Goal: Information Seeking & Learning: Compare options

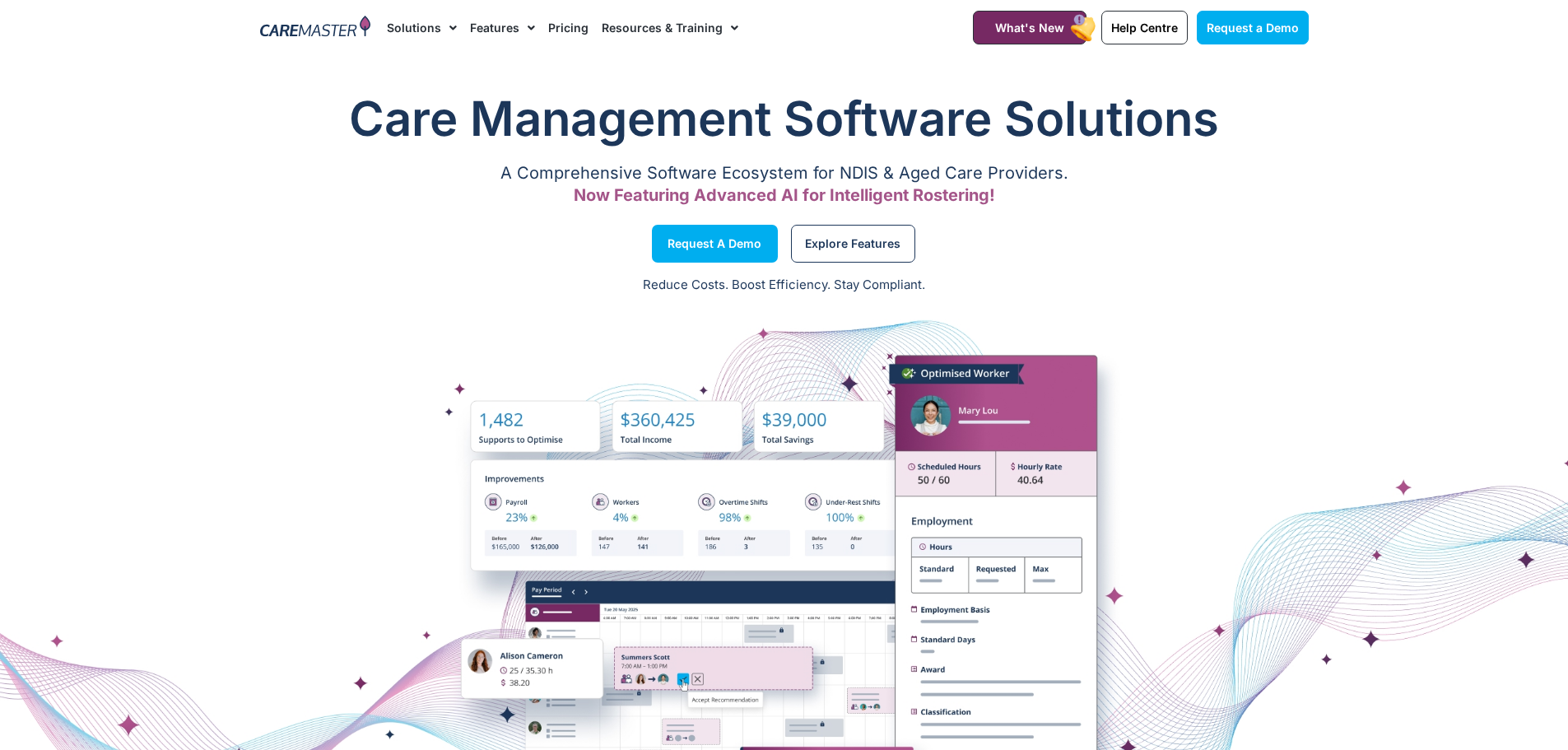
click at [559, 32] on link "Pricing" at bounding box center [568, 28] width 40 height 55
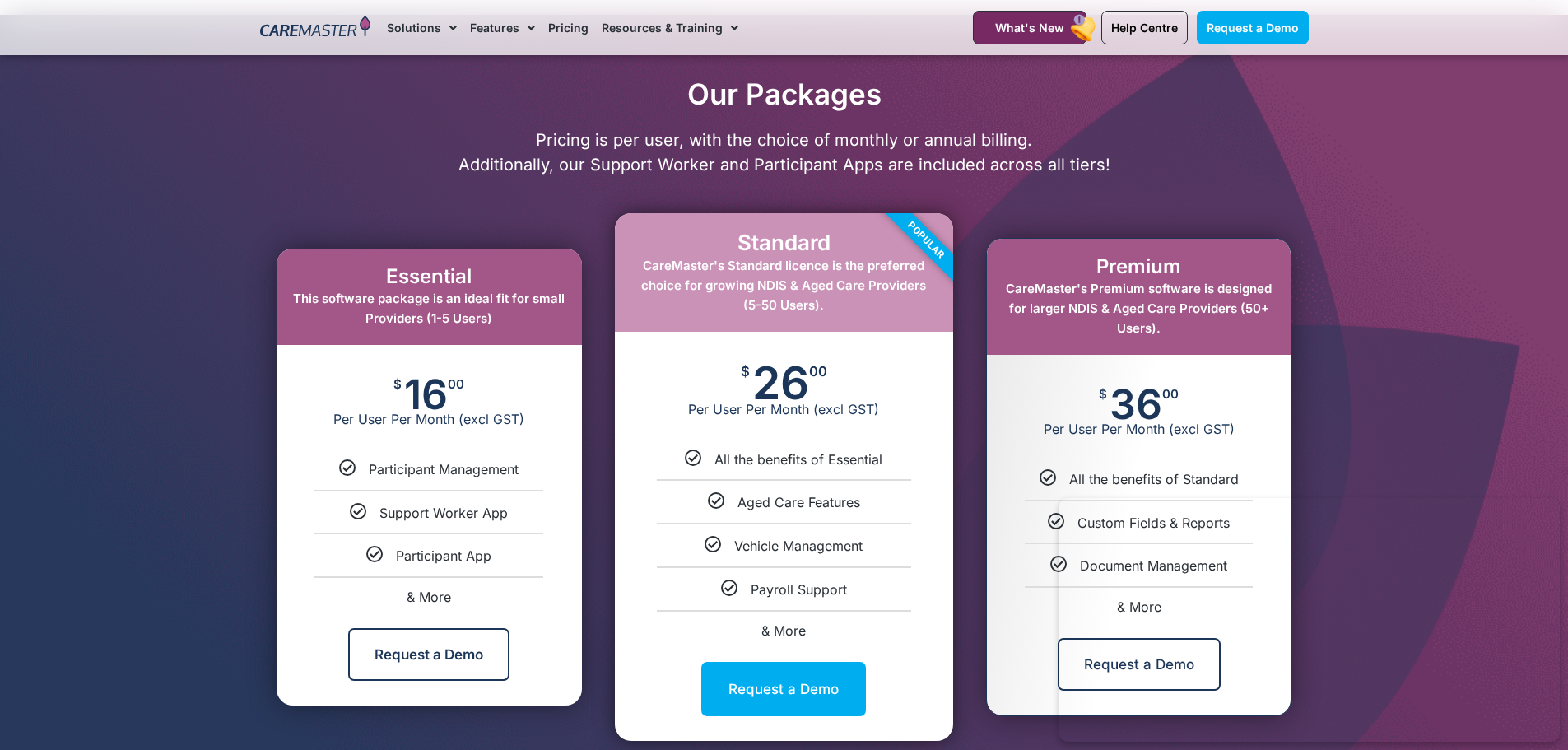
scroll to position [905, 0]
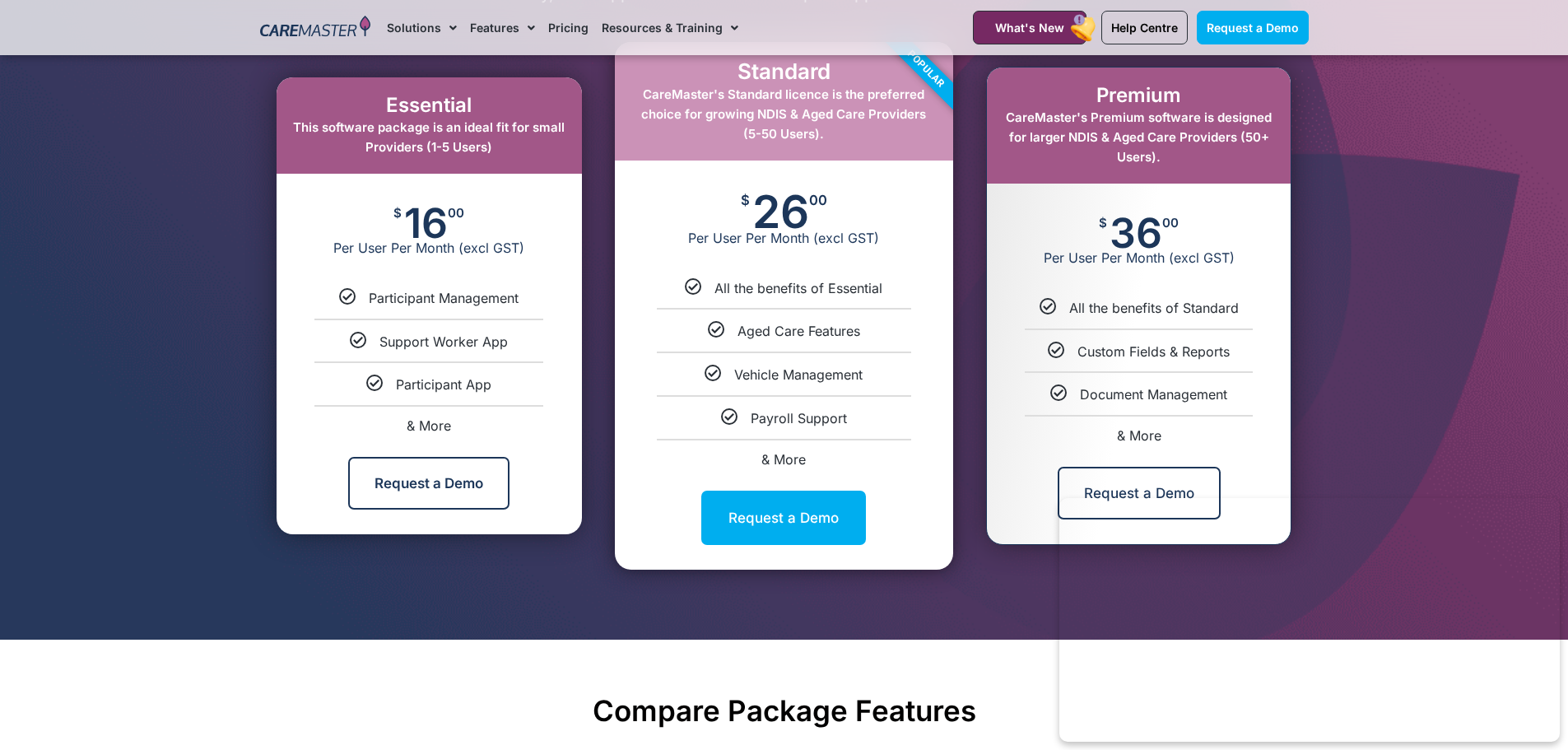
drag, startPoint x: 412, startPoint y: 228, endPoint x: 446, endPoint y: 232, distance: 34.2
click at [446, 232] on span "16" at bounding box center [426, 223] width 44 height 33
drag, startPoint x: 364, startPoint y: 299, endPoint x: 535, endPoint y: 280, distance: 172.1
click at [535, 280] on div "Essential This software package is an ideal fit for small Providers (1-5 Users)…" at bounding box center [429, 305] width 306 height 456
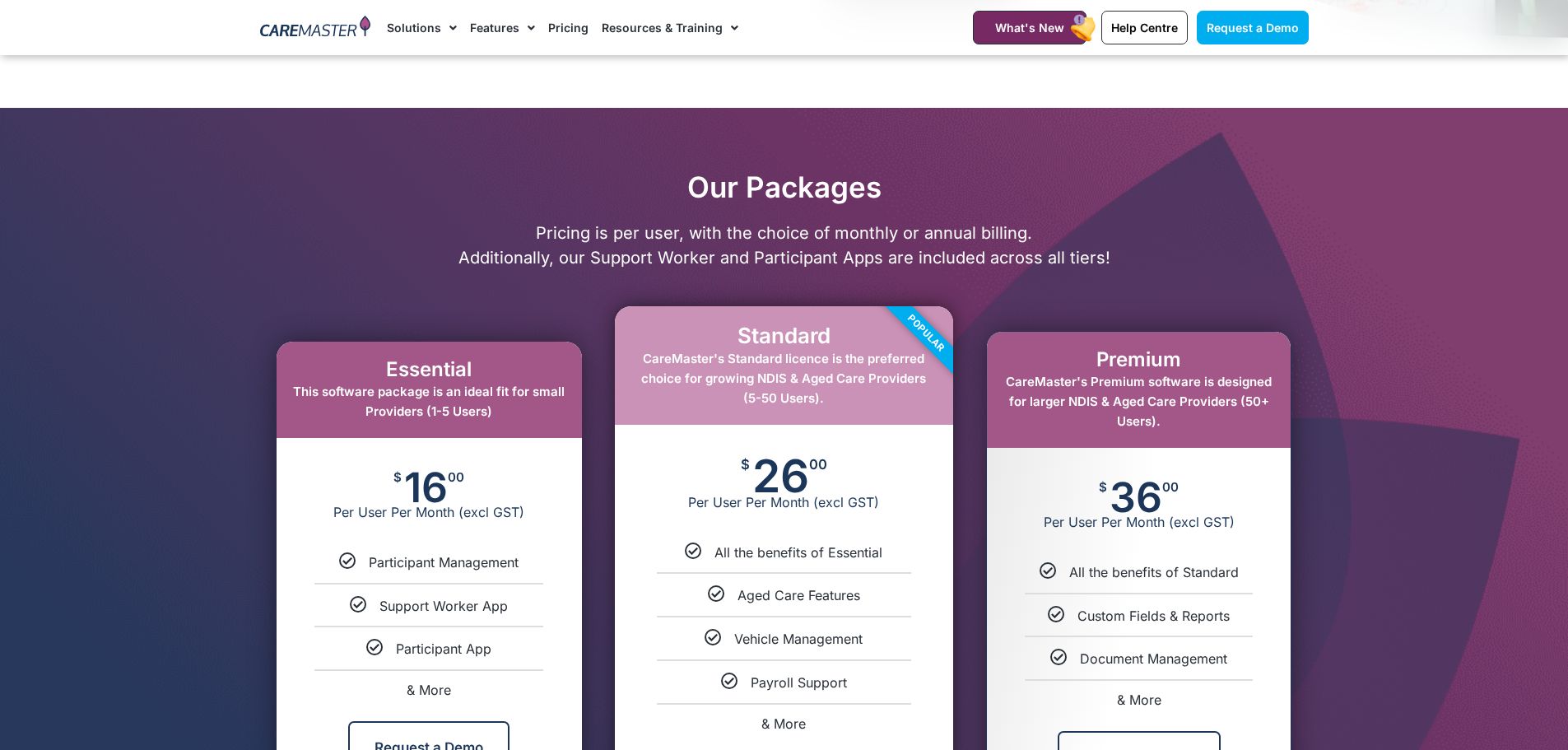
scroll to position [576, 0]
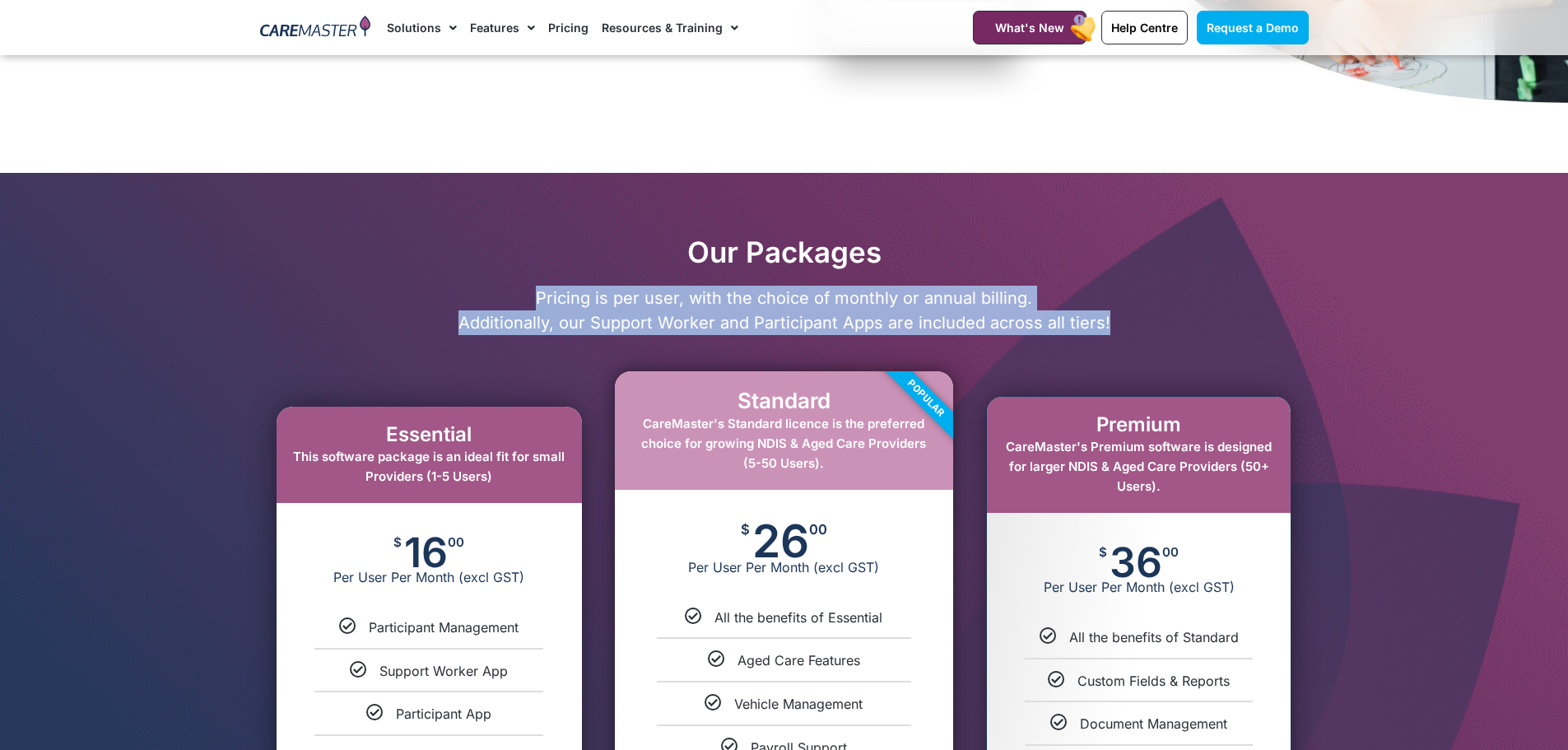
drag, startPoint x: 539, startPoint y: 298, endPoint x: 1117, endPoint y: 325, distance: 578.6
click at [1117, 325] on p "Pricing is per user, with the choice of monthly or annual billing. Additionally…" at bounding box center [784, 310] width 1065 height 50
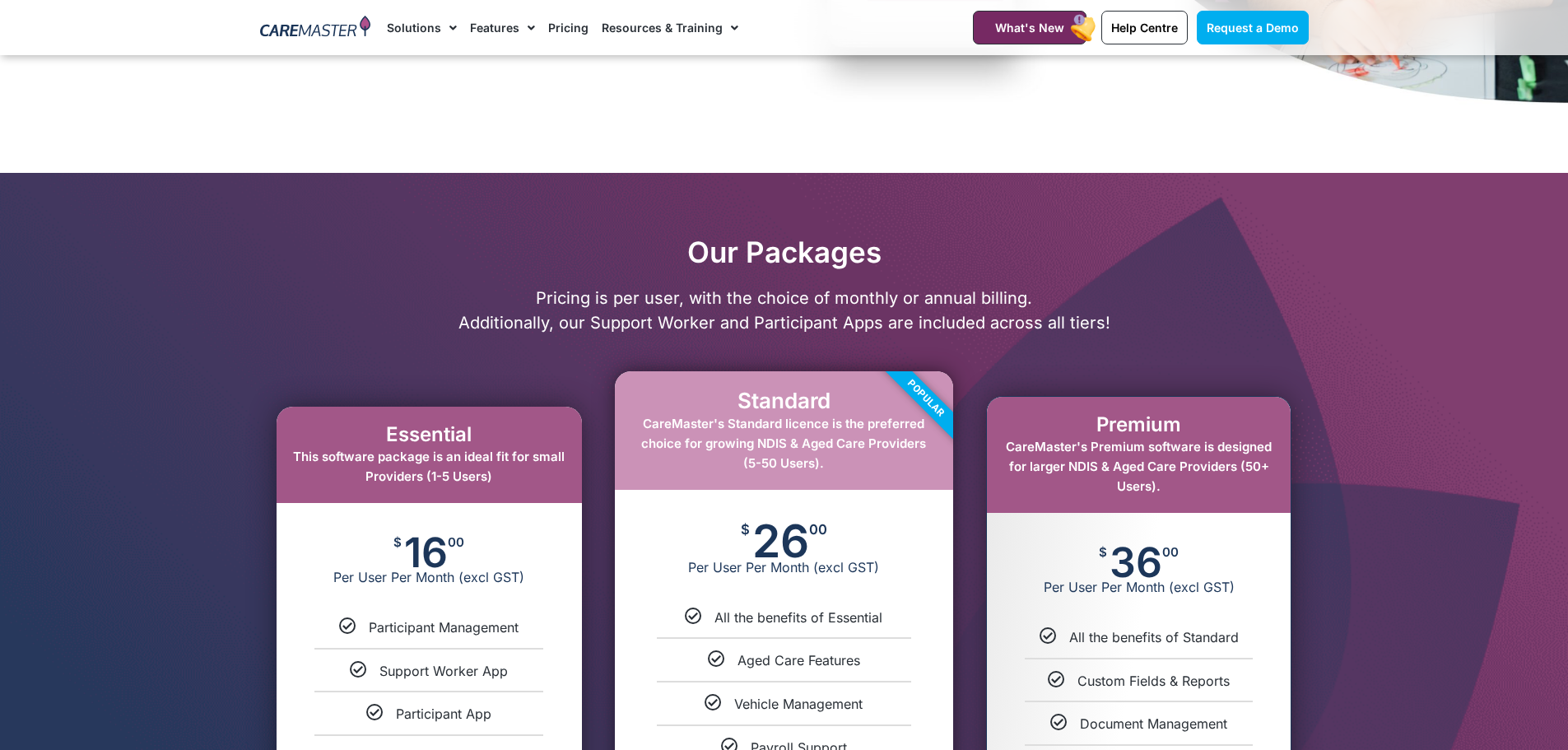
click at [695, 252] on h2 "Our Packages" at bounding box center [784, 252] width 1065 height 35
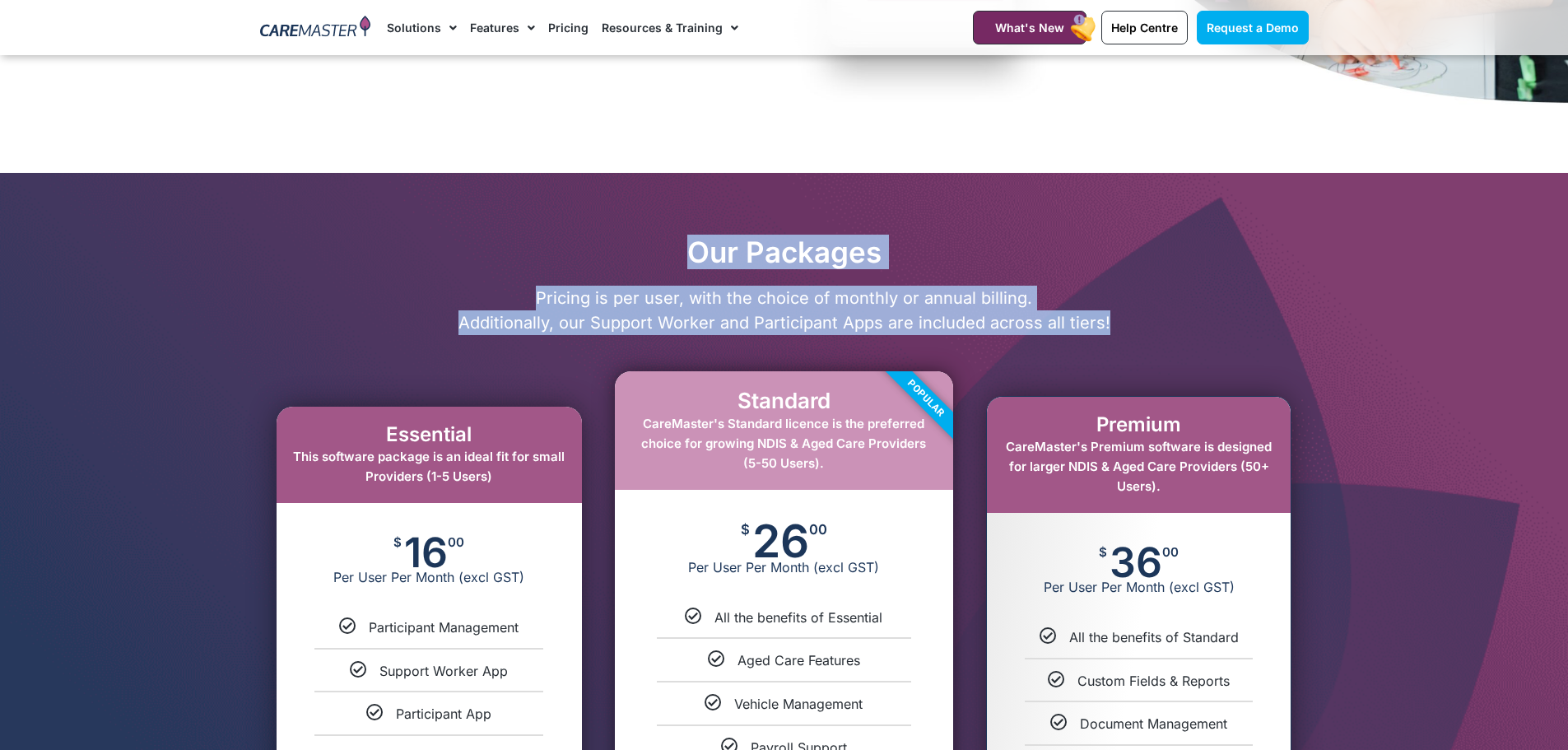
drag, startPoint x: 695, startPoint y: 252, endPoint x: 1114, endPoint y: 328, distance: 425.8
click at [1114, 328] on div "Our Packages Pricing is per user, with the choice of monthly or annual billing.…" at bounding box center [784, 570] width 1065 height 672
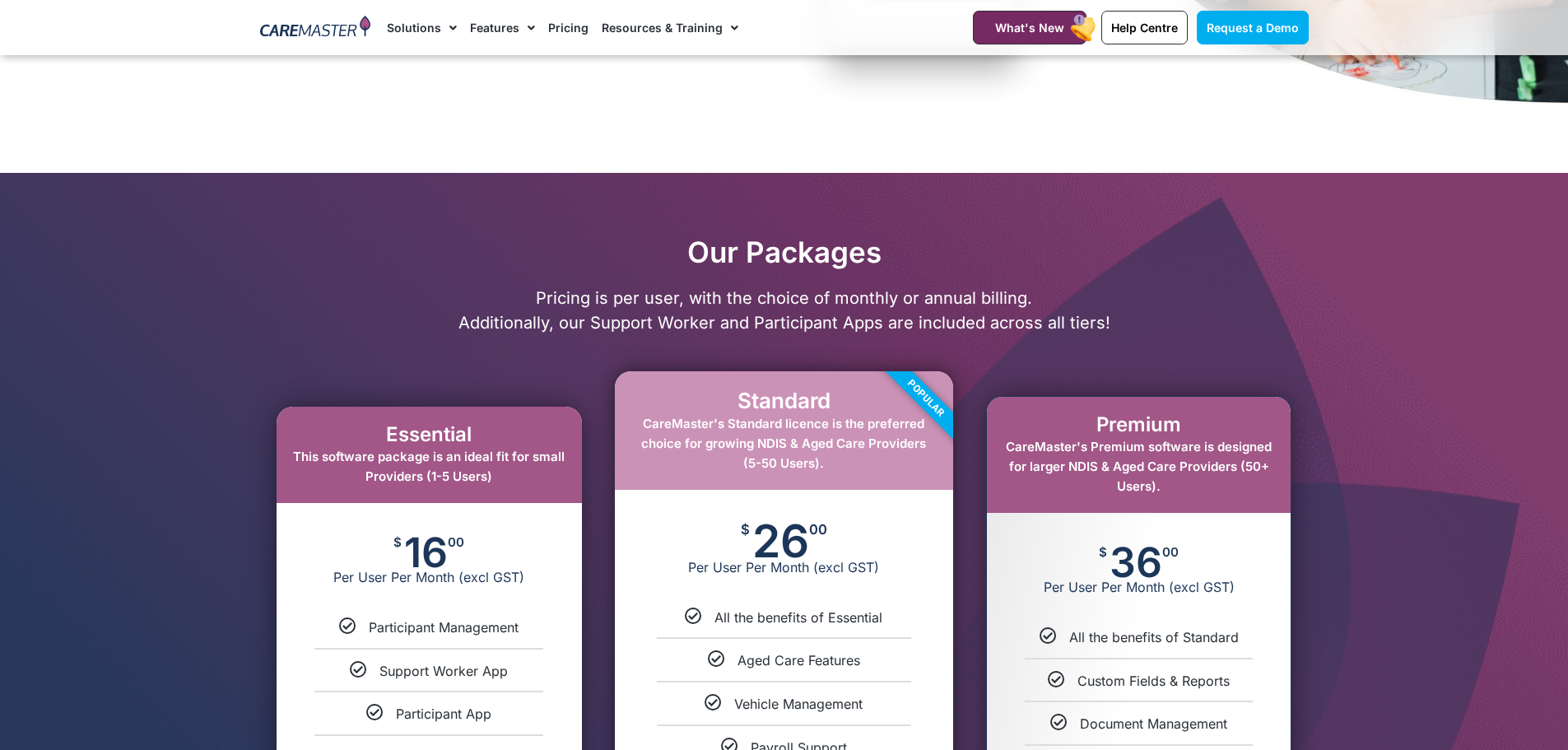
click at [1066, 234] on div at bounding box center [784, 570] width 1568 height 796
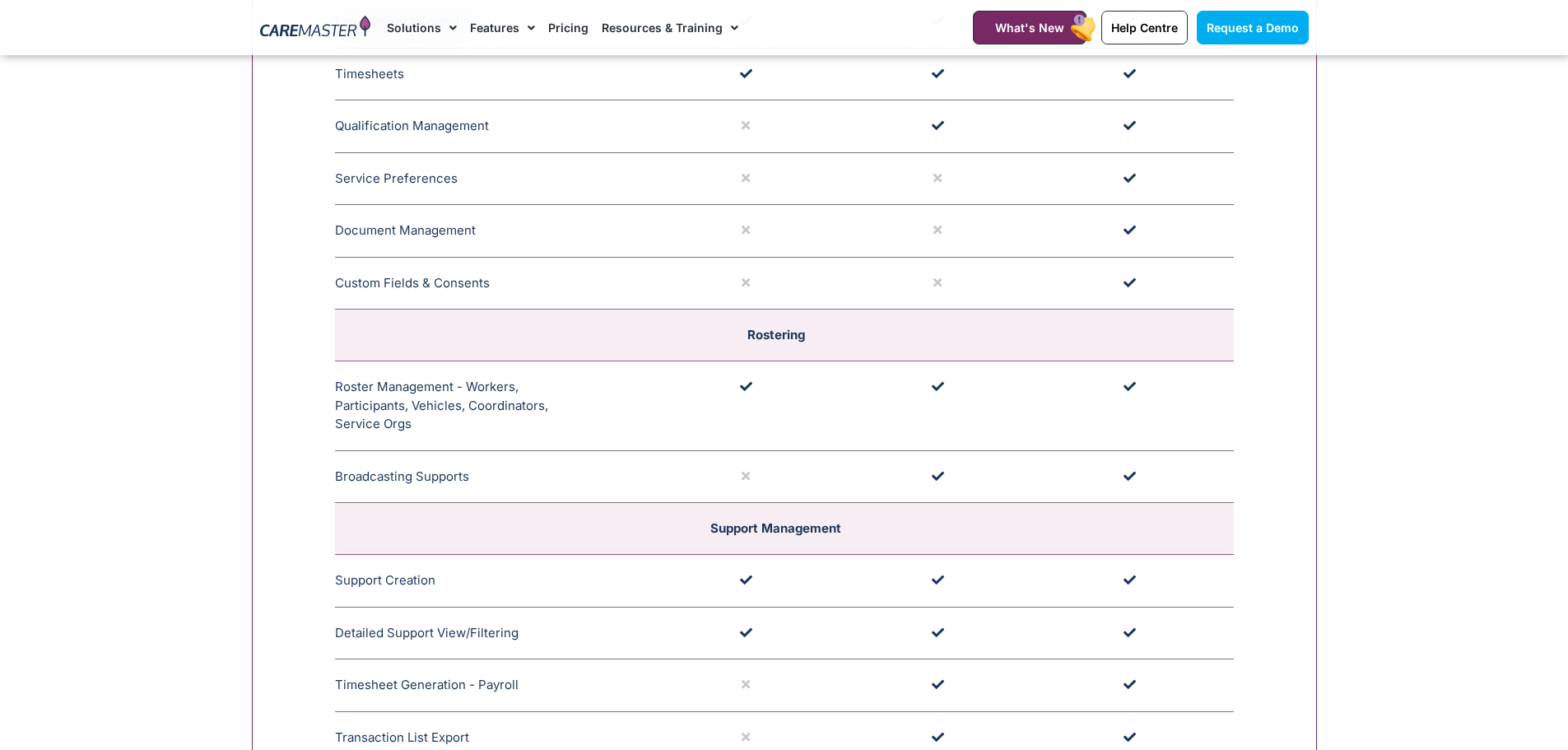
scroll to position [2715, 0]
click at [744, 473] on icon at bounding box center [745, 474] width 8 height 12
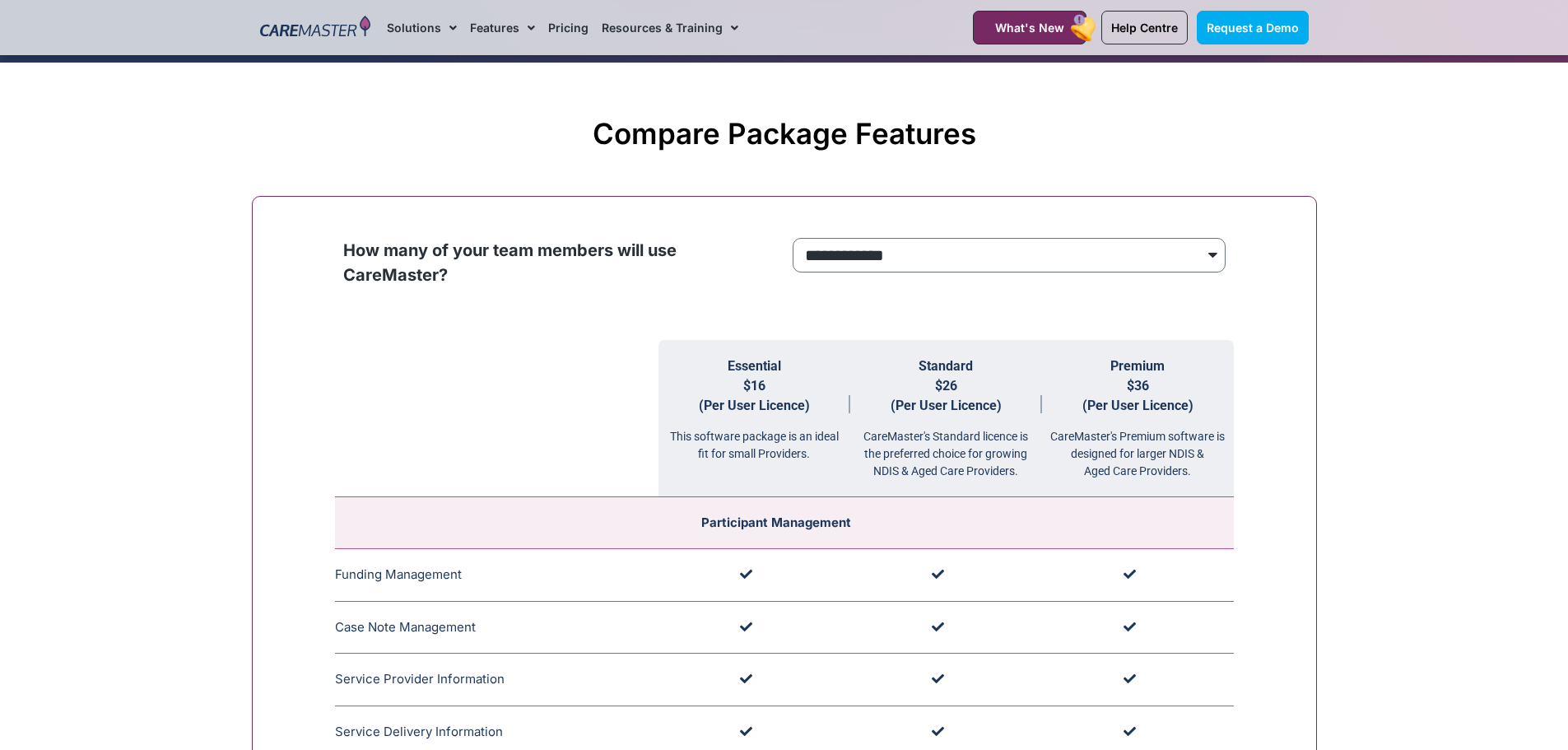
scroll to position [1481, 0]
click at [884, 253] on select "**********" at bounding box center [1008, 256] width 432 height 35
select select "***"
click at [792, 240] on select "**********" at bounding box center [1008, 256] width 432 height 35
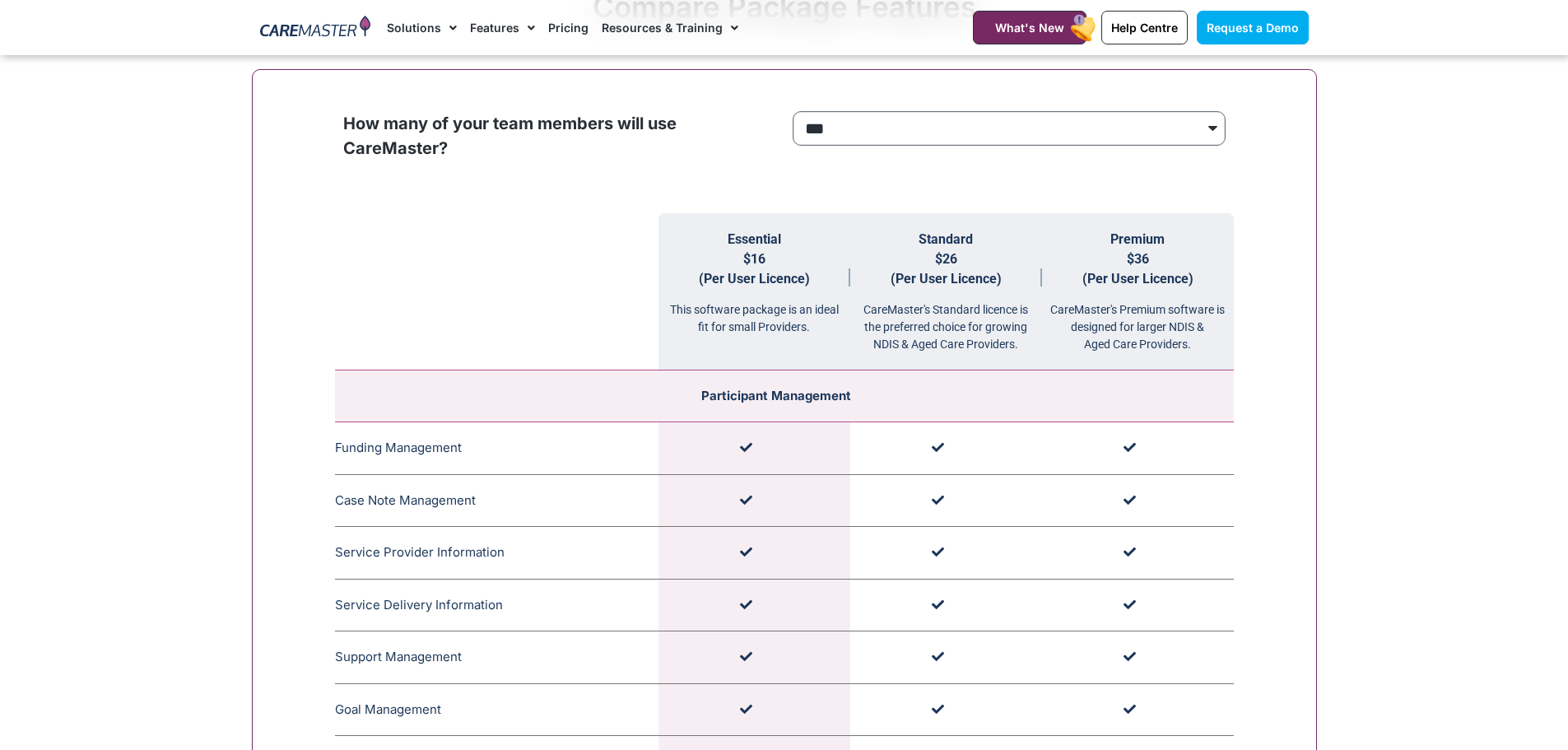
scroll to position [1563, 0]
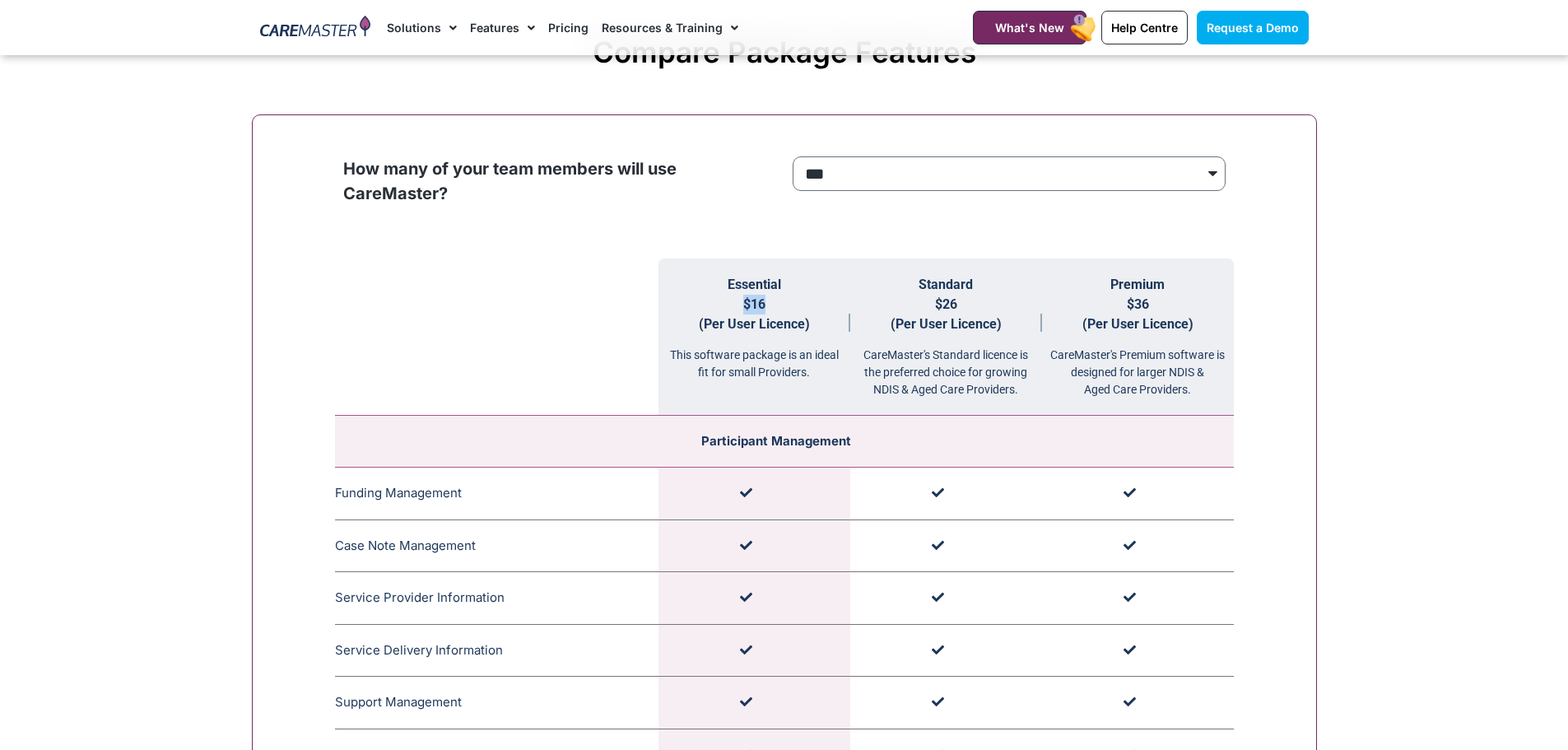
drag, startPoint x: 738, startPoint y: 306, endPoint x: 770, endPoint y: 304, distance: 32.1
click at [770, 304] on th "Essential $16 (Per User Licence) This software package is an ideal fit for smal…" at bounding box center [754, 336] width 192 height 157
drag, startPoint x: 932, startPoint y: 304, endPoint x: 964, endPoint y: 299, distance: 32.4
click at [964, 299] on th "Standard $26 (Per User Licence) CareMaster's Standard licence is the preferred …" at bounding box center [946, 336] width 192 height 157
drag, startPoint x: 1119, startPoint y: 305, endPoint x: 1156, endPoint y: 304, distance: 37.0
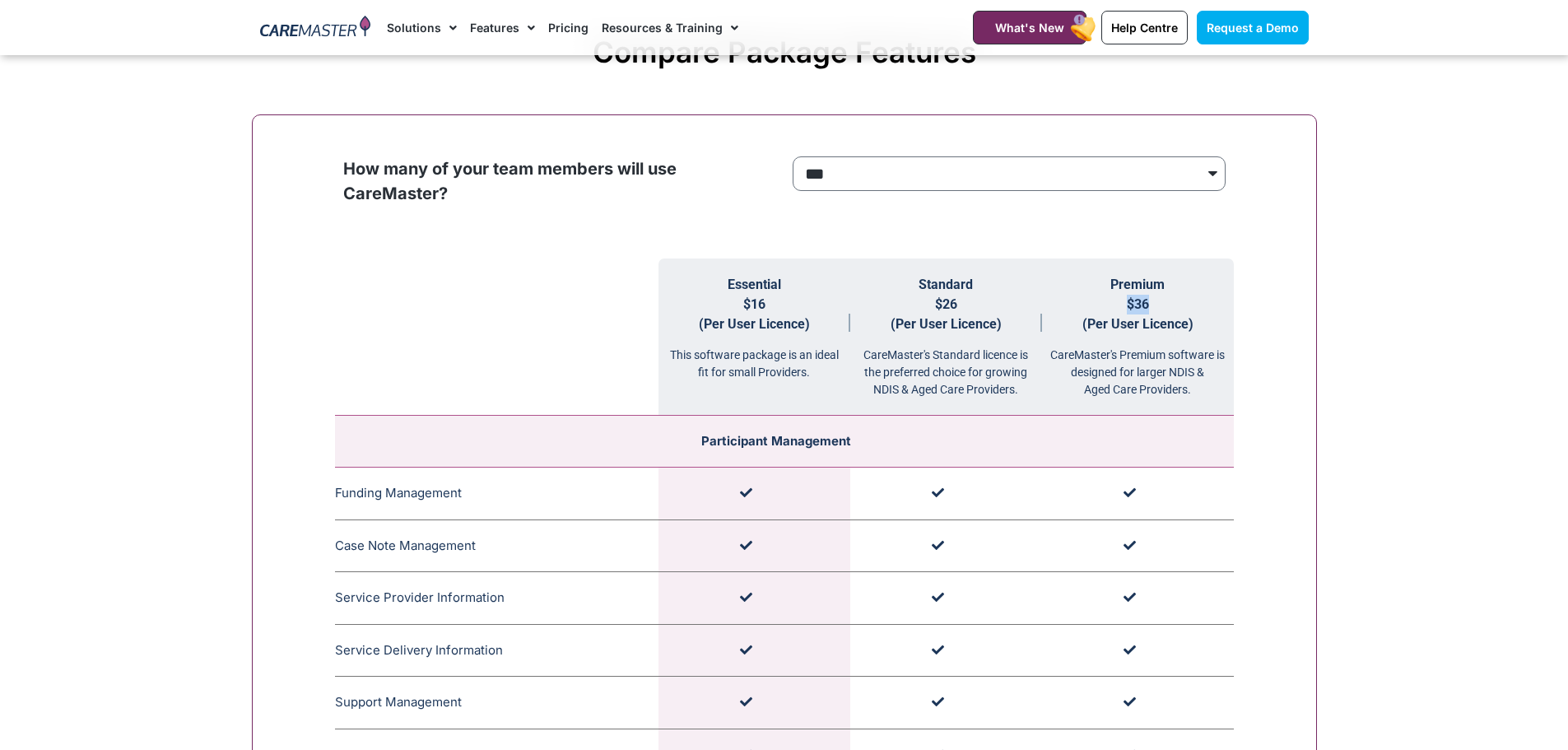
click at [1156, 304] on th "Premium $36 (Per User Licence) CareMaster's Premium software is designed for la…" at bounding box center [1137, 336] width 192 height 157
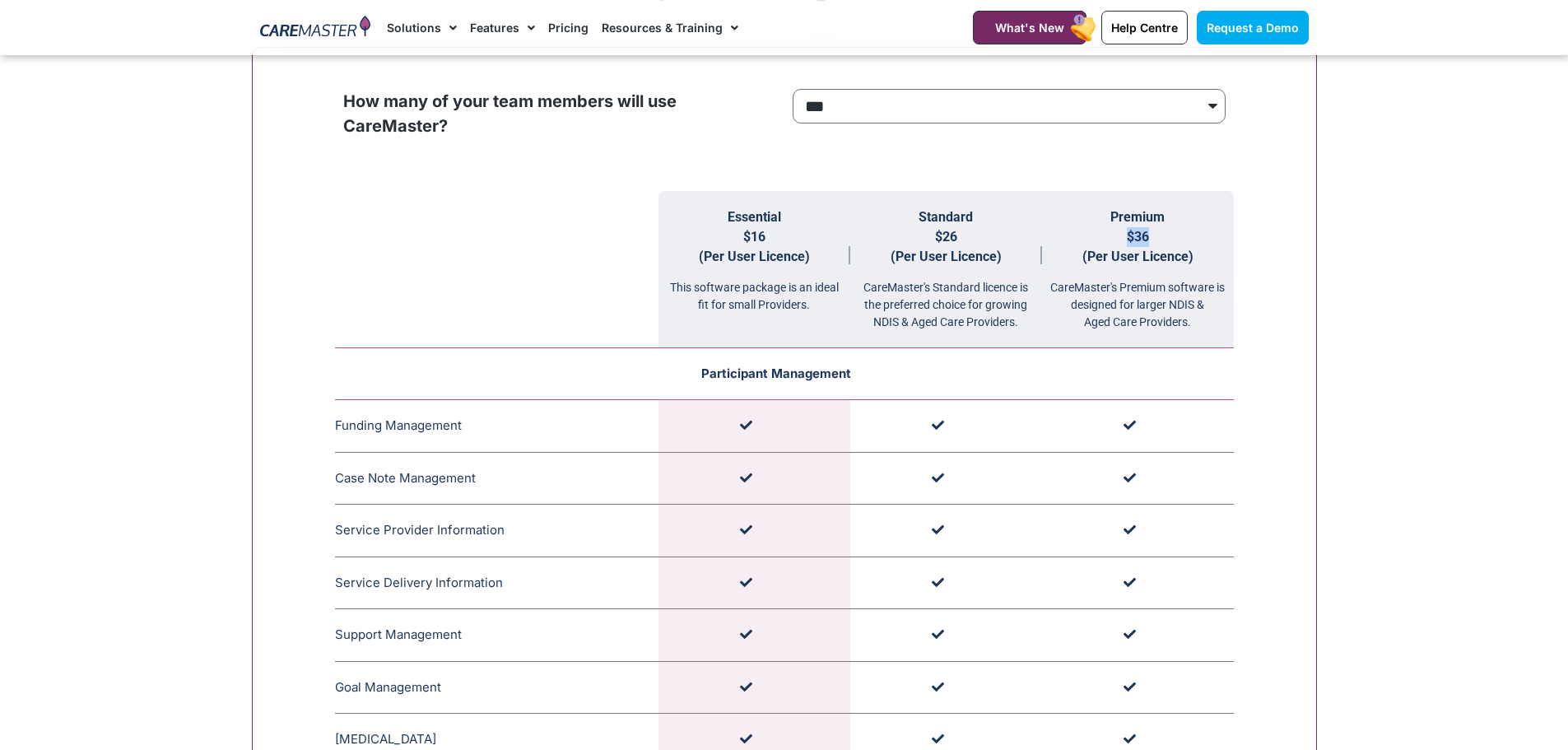
scroll to position [1728, 0]
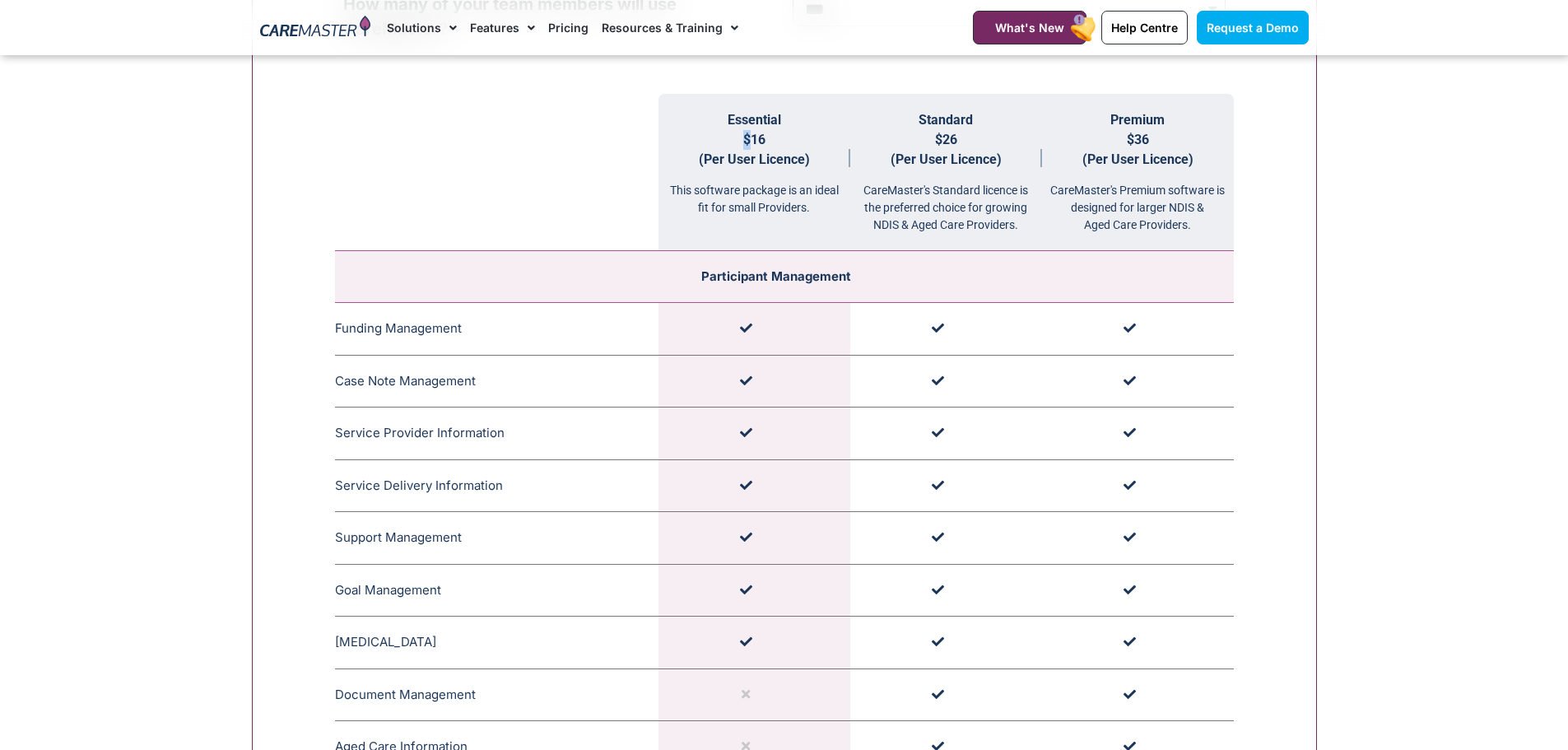
click at [743, 146] on span "$16 (Per User Licence)" at bounding box center [754, 149] width 111 height 36
drag, startPoint x: 766, startPoint y: 145, endPoint x: 728, endPoint y: 152, distance: 38.6
click at [728, 152] on th "Essential $16 (Per User Licence) This software package is an ideal fit for smal…" at bounding box center [754, 172] width 192 height 157
click at [732, 221] on th "Essential $16 (Per User Licence) This software package is an ideal fit for smal…" at bounding box center [754, 172] width 192 height 157
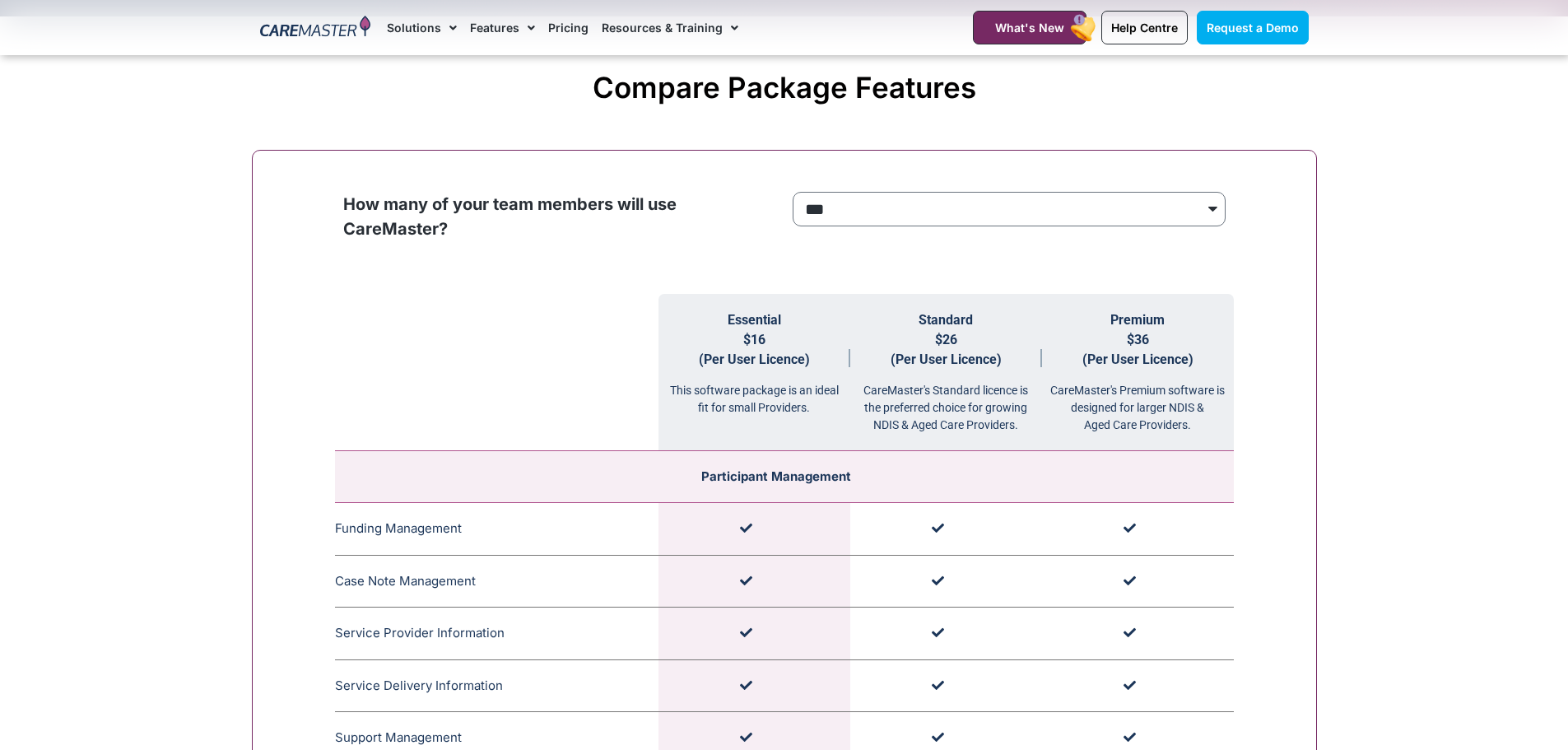
scroll to position [1563, 0]
